Goal: Task Accomplishment & Management: Use online tool/utility

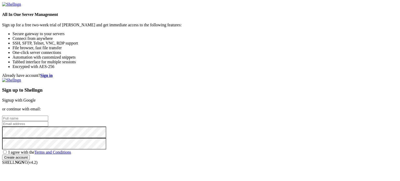
click at [36, 98] on link "Signup with Google" at bounding box center [19, 100] width 34 height 4
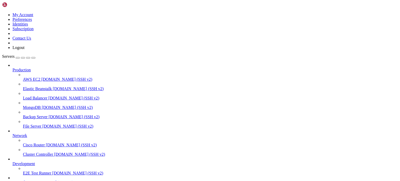
drag, startPoint x: 65, startPoint y: 74, endPoint x: 100, endPoint y: 75, distance: 34.9
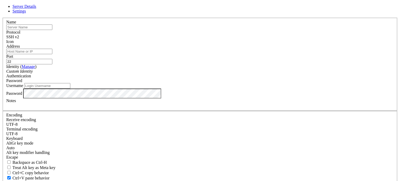
click at [52, 30] on input "text" at bounding box center [29, 26] width 46 height 5
paste input "vm-cffc-server"
type input "vm-cffc-server"
click at [52, 54] on input "Address" at bounding box center [29, 51] width 46 height 5
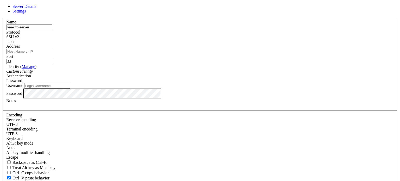
paste input "[TECHNICAL_ID]"
type input "[TECHNICAL_ID]"
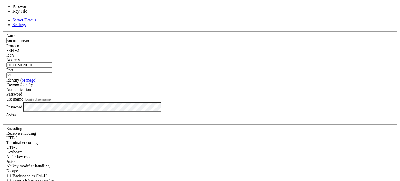
click at [22, 92] on span "Password" at bounding box center [14, 94] width 16 height 4
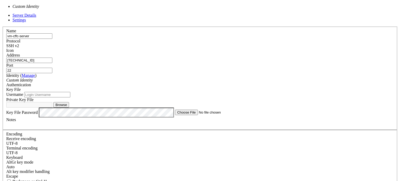
click at [171, 78] on div "Custom Identity" at bounding box center [199, 80] width 387 height 5
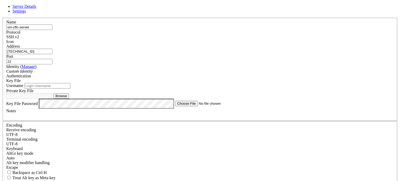
click at [70, 88] on input "Username" at bounding box center [47, 85] width 46 height 5
type input "Azure_Tiffany"
click at [69, 99] on button "Browse" at bounding box center [61, 95] width 16 height 5
type input "cffc-ssh-key.pem"
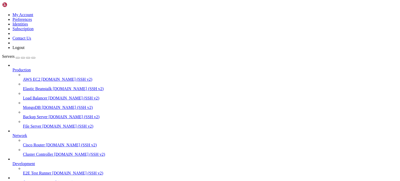
scroll to position [43, 0]
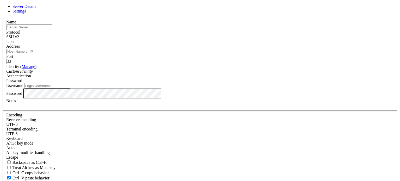
click at [2, 18] on link at bounding box center [2, 18] width 0 height 0
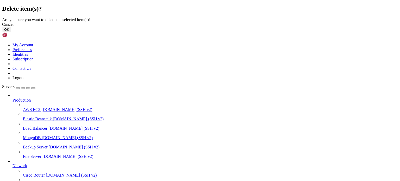
click at [236, 27] on div "Cancel" at bounding box center [199, 24] width 395 height 5
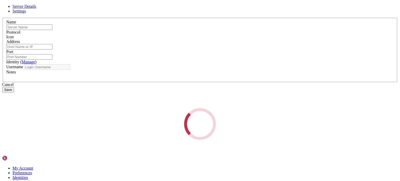
type input "vm-cffc-server"
type input "[TECHNICAL_ID]"
type input "22"
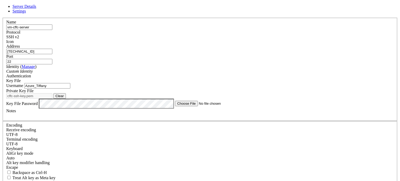
click at [70, 88] on input "Azure_Tiffany" at bounding box center [47, 85] width 46 height 5
type input "A"
drag, startPoint x: 153, startPoint y: 92, endPoint x: 124, endPoint y: 98, distance: 30.1
click at [124, 98] on div "Name vm-cffc-server Protocol SSH v2 Icon Address [TECHNICAL_ID] ( Manage )" at bounding box center [199, 118] width 395 height 201
paste input "ffc-admin"
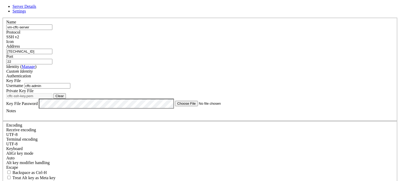
type input "cffc-admin"
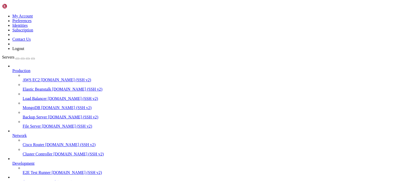
scroll to position [1738, 0]
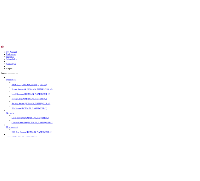
scroll to position [43, 0]
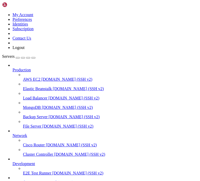
drag, startPoint x: 99, startPoint y: 120, endPoint x: 44, endPoint y: 119, distance: 55.2
click at [44, 119] on div "My Account Preferences Identities Subscription Contact Us Logout Servers Produc…" at bounding box center [99, 153] width 195 height 302
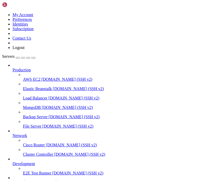
drag, startPoint x: 83, startPoint y: 469, endPoint x: 75, endPoint y: 445, distance: 25.3
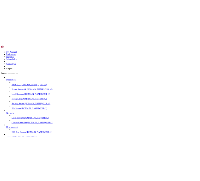
scroll to position [43, 0]
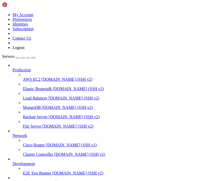
scroll to position [2065, 0]
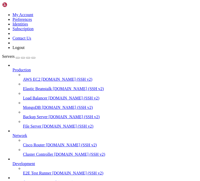
scroll to position [2176, 0]
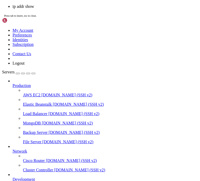
scroll to position [2308, 0]
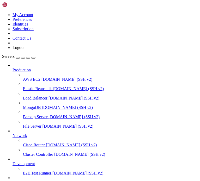
scroll to position [2547, 0]
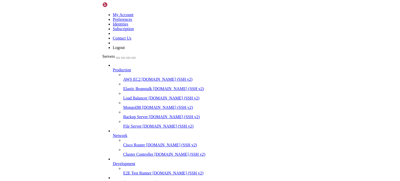
scroll to position [2547, 0]
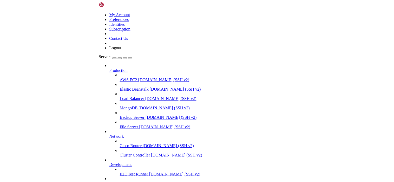
scroll to position [43, 0]
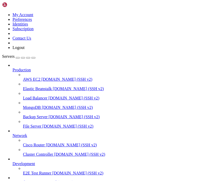
drag, startPoint x: 71, startPoint y: 429, endPoint x: 7, endPoint y: 304, distance: 140.4
drag, startPoint x: 55, startPoint y: 413, endPoint x: 6, endPoint y: 310, distance: 114.0
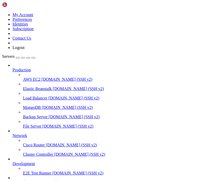
drag, startPoint x: 58, startPoint y: 413, endPoint x: 32, endPoint y: 399, distance: 30.0
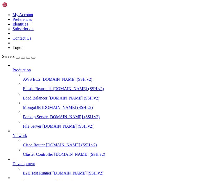
drag, startPoint x: 68, startPoint y: 431, endPoint x: 34, endPoint y: 335, distance: 101.4
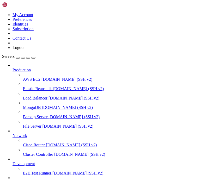
scroll to position [2613, 0]
